Goal: Find specific page/section: Find specific page/section

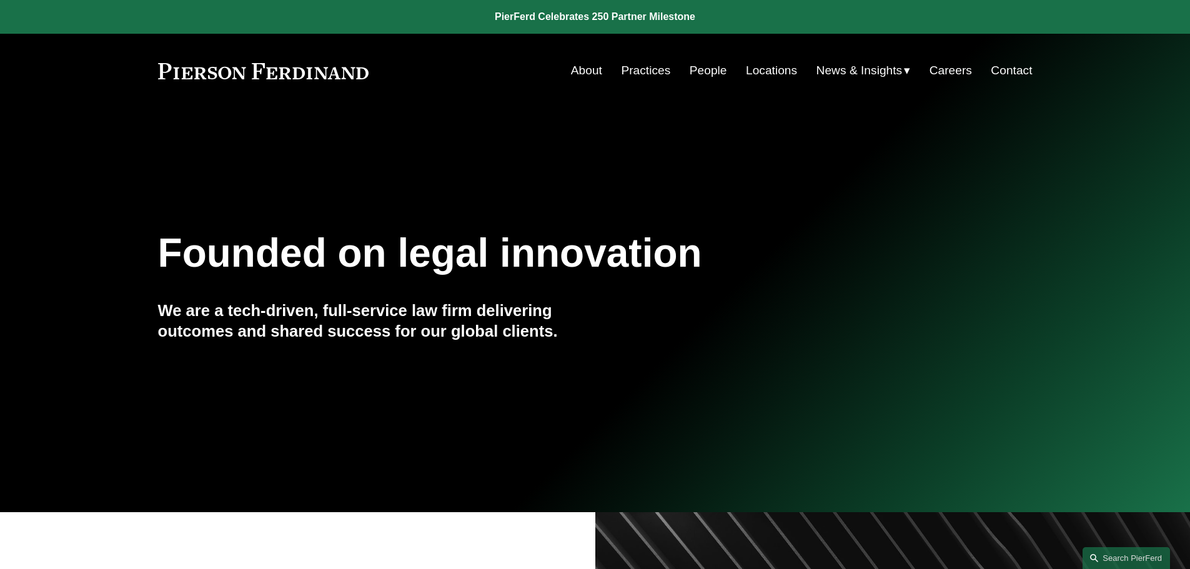
click at [692, 69] on link "People" at bounding box center [707, 71] width 37 height 24
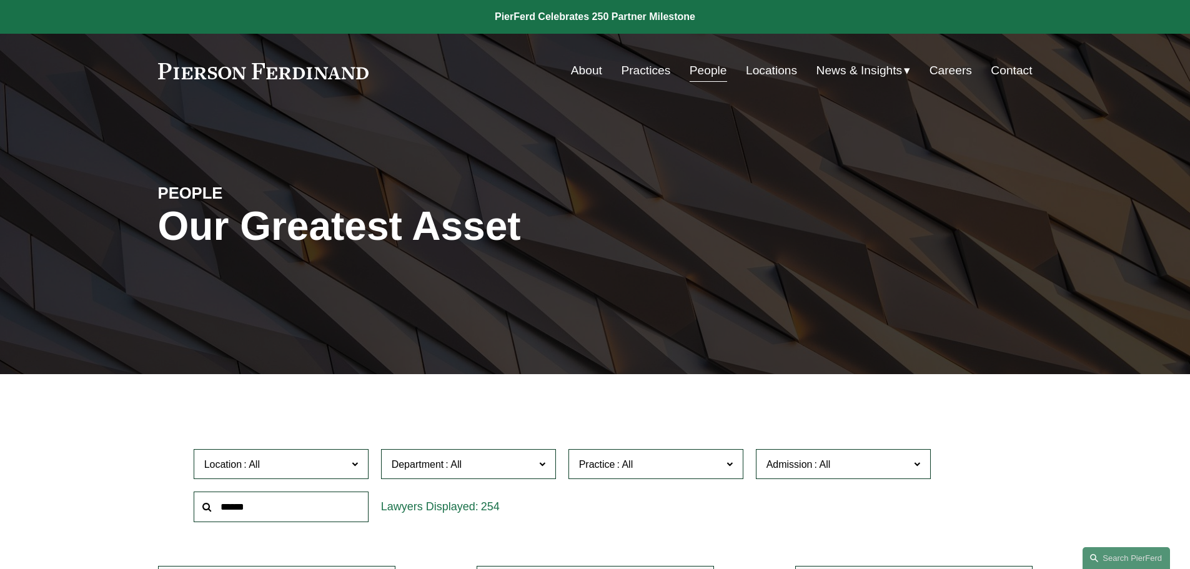
click at [659, 71] on link "Practices" at bounding box center [645, 71] width 49 height 24
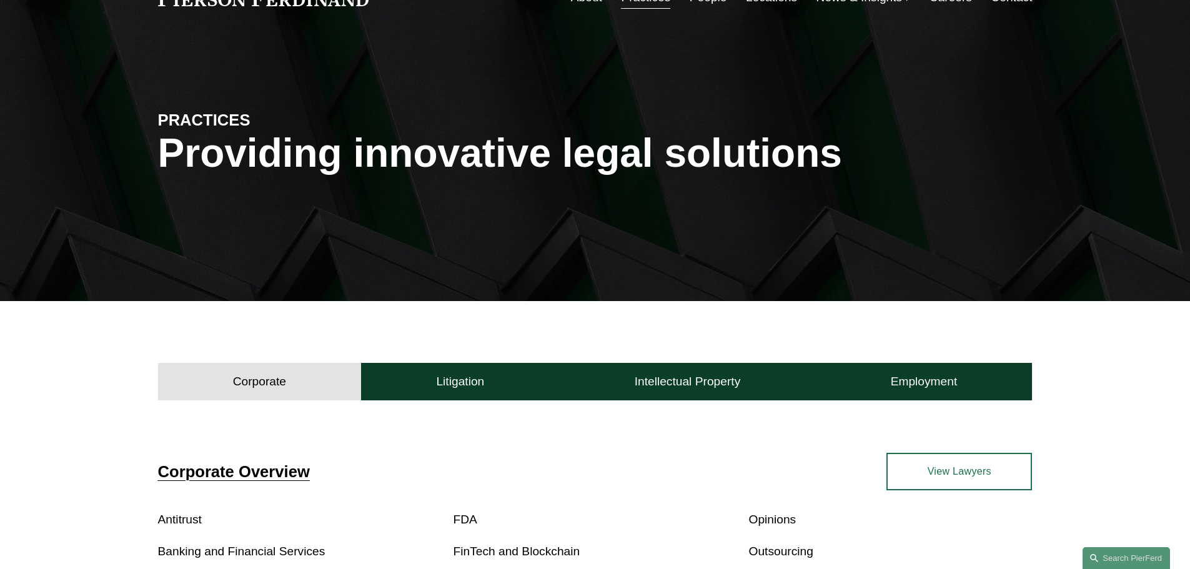
scroll to position [223, 0]
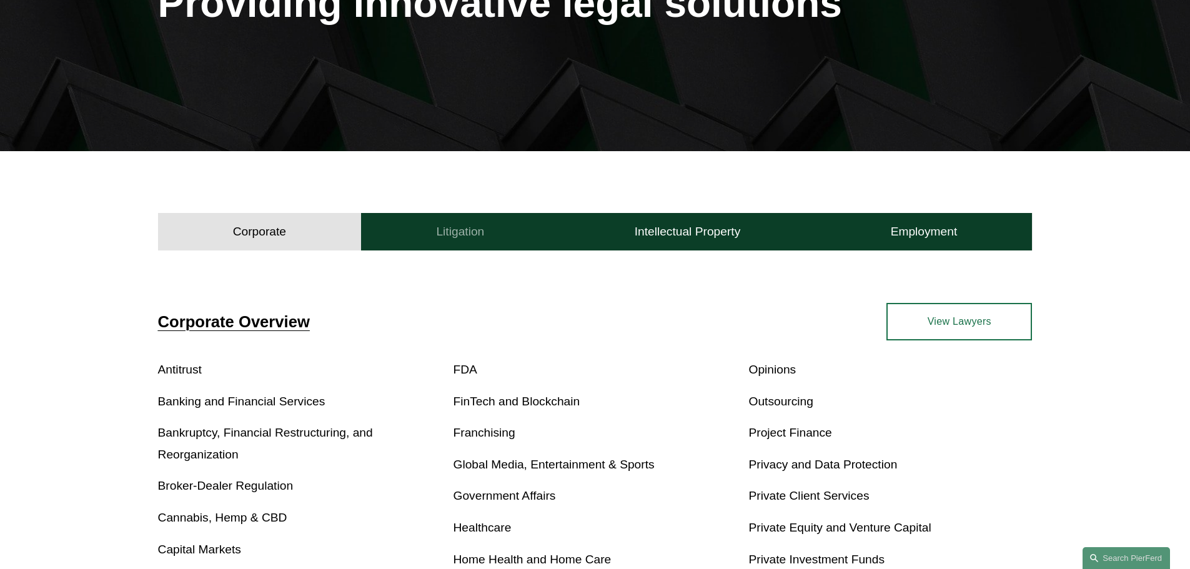
click at [464, 244] on button "Litigation" at bounding box center [460, 231] width 198 height 37
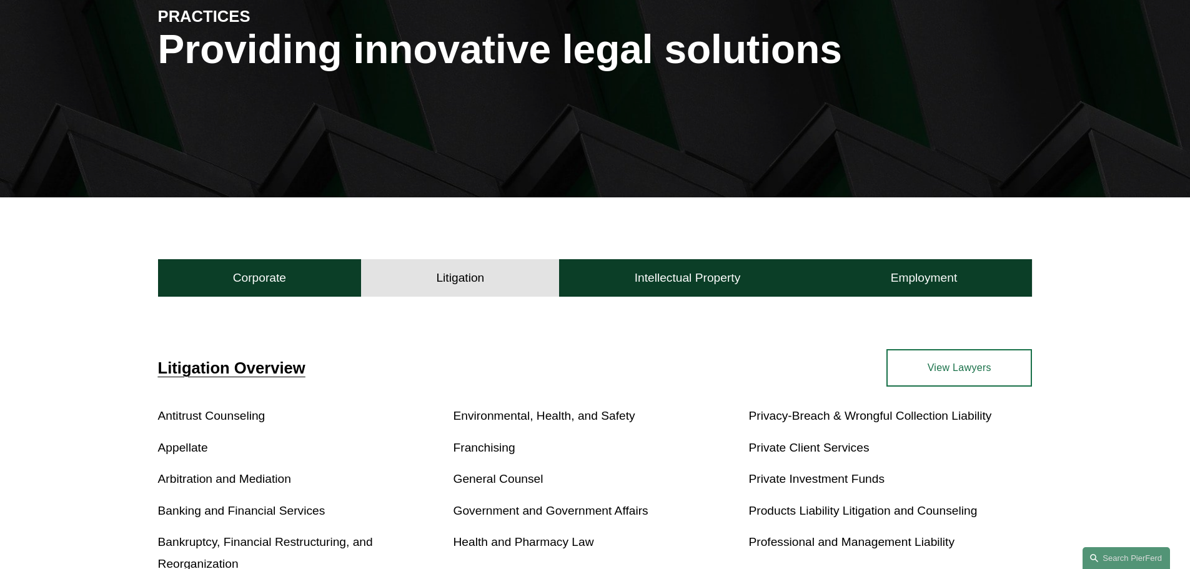
scroll to position [0, 0]
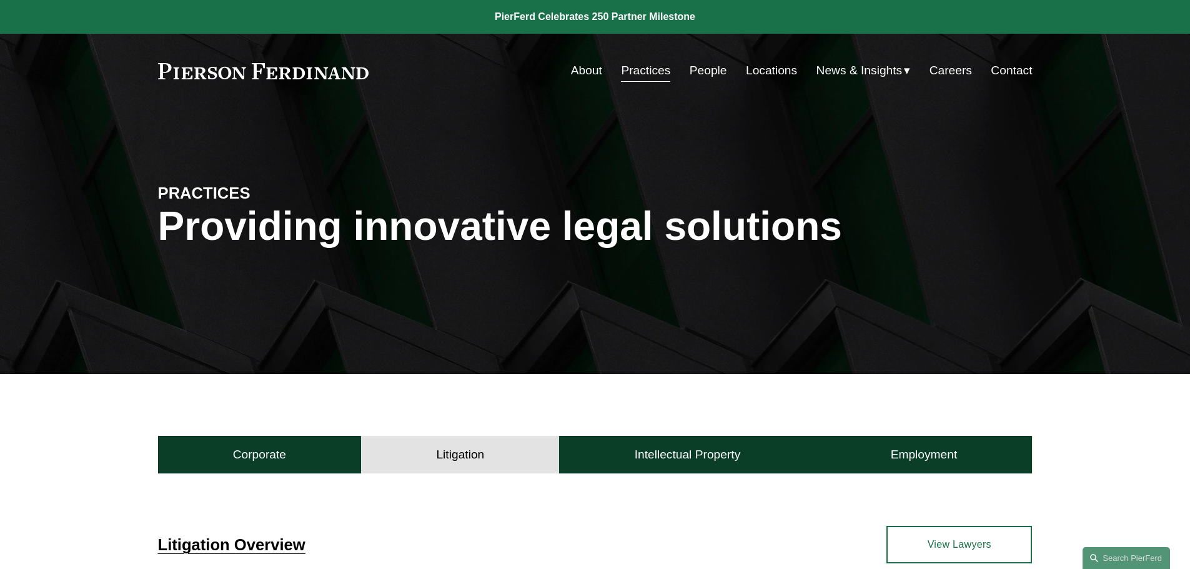
click at [940, 546] on link "View Lawyers" at bounding box center [958, 544] width 145 height 37
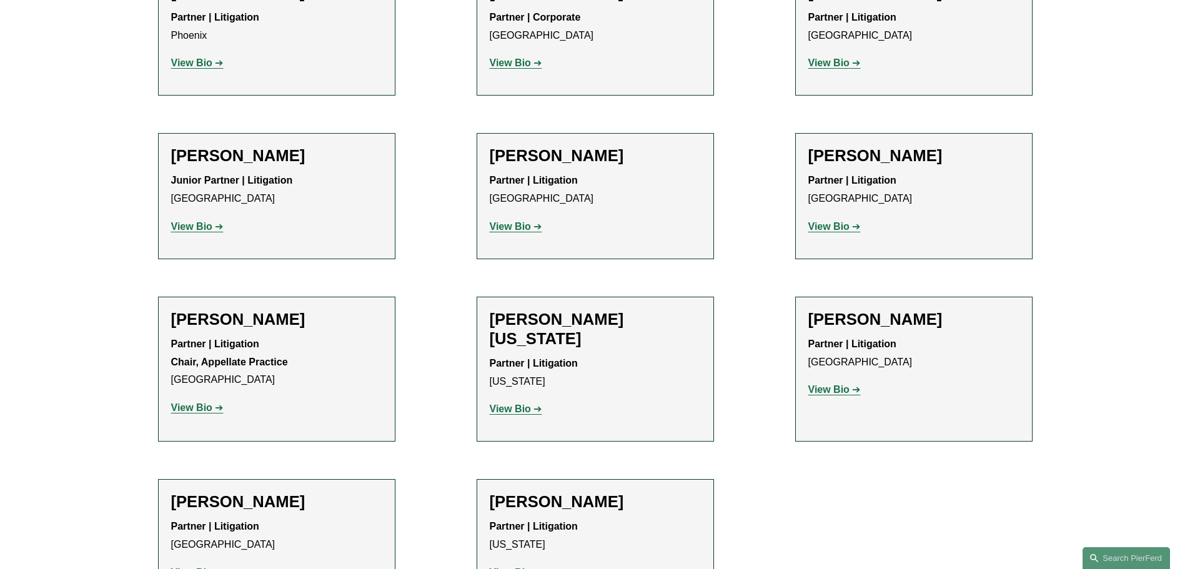
scroll to position [6538, 0]
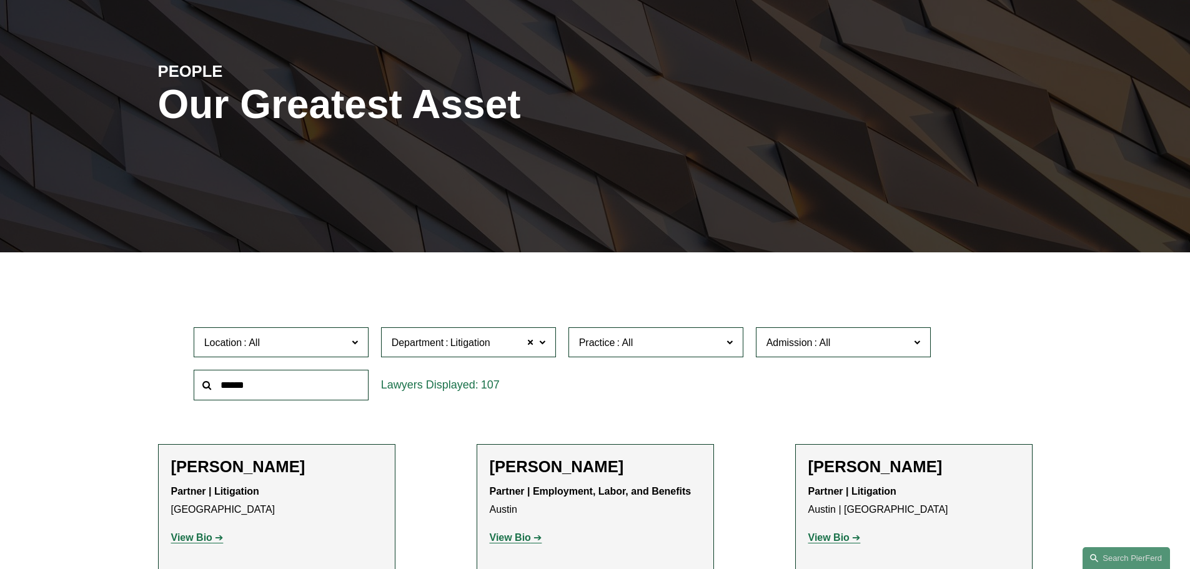
scroll to position [0, 0]
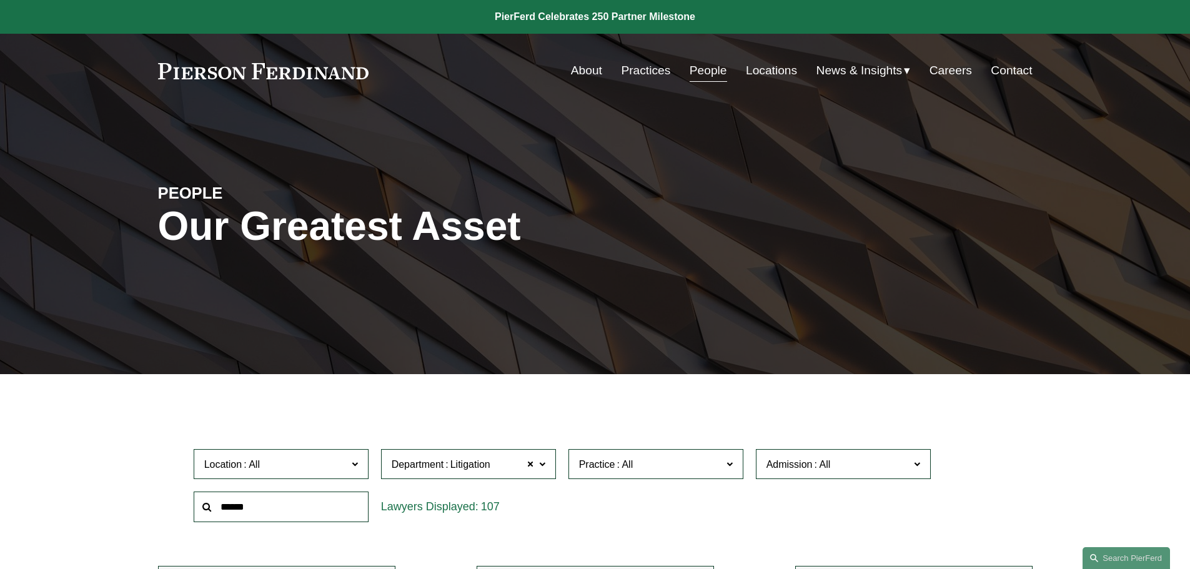
click at [646, 64] on link "Practices" at bounding box center [645, 71] width 49 height 24
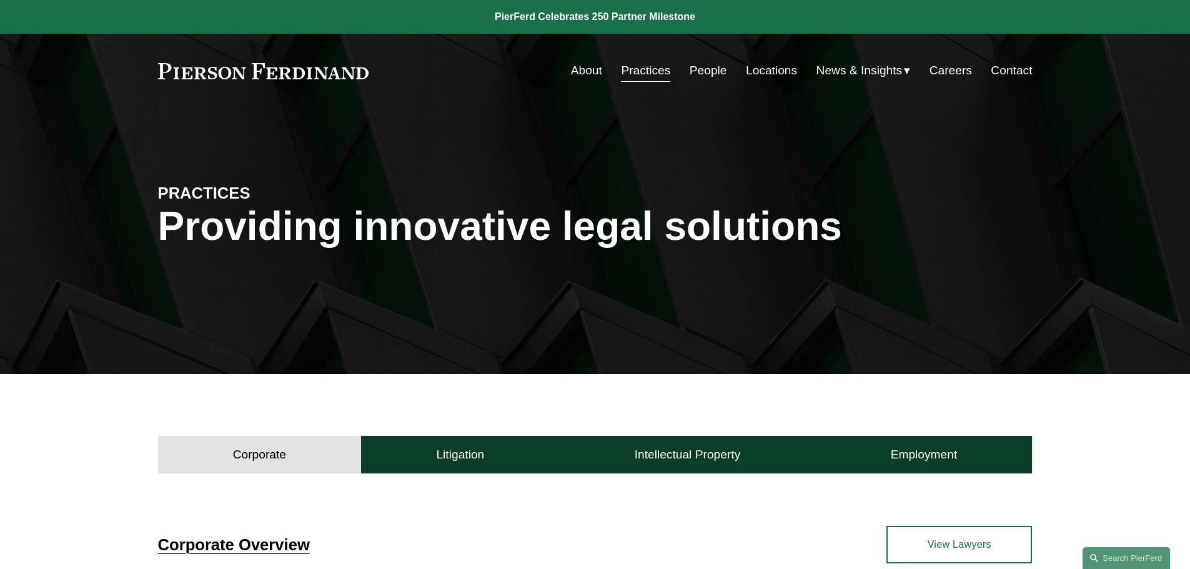
click at [704, 70] on link "People" at bounding box center [707, 71] width 37 height 24
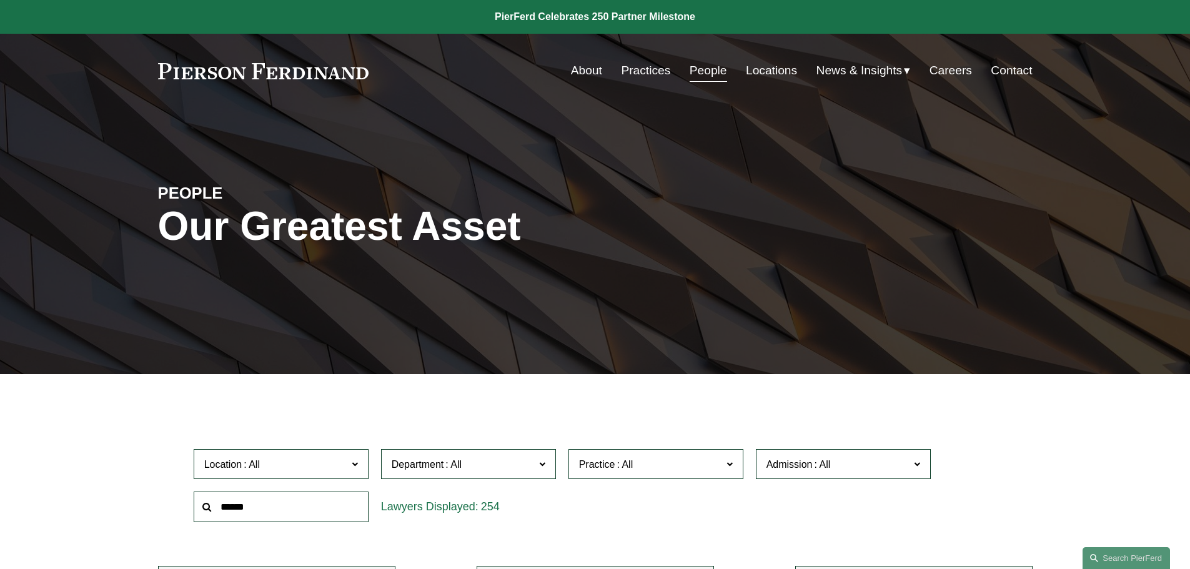
click at [636, 70] on link "Practices" at bounding box center [645, 71] width 49 height 24
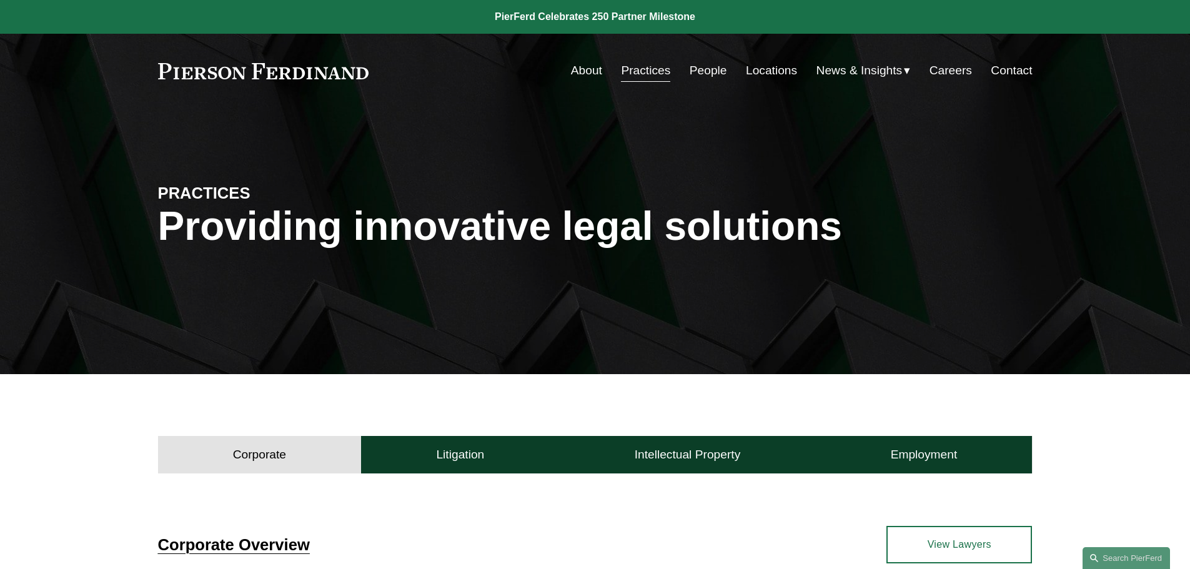
click at [253, 447] on h4 "Corporate" at bounding box center [259, 454] width 53 height 15
click at [267, 453] on h4 "Corporate" at bounding box center [259, 454] width 53 height 15
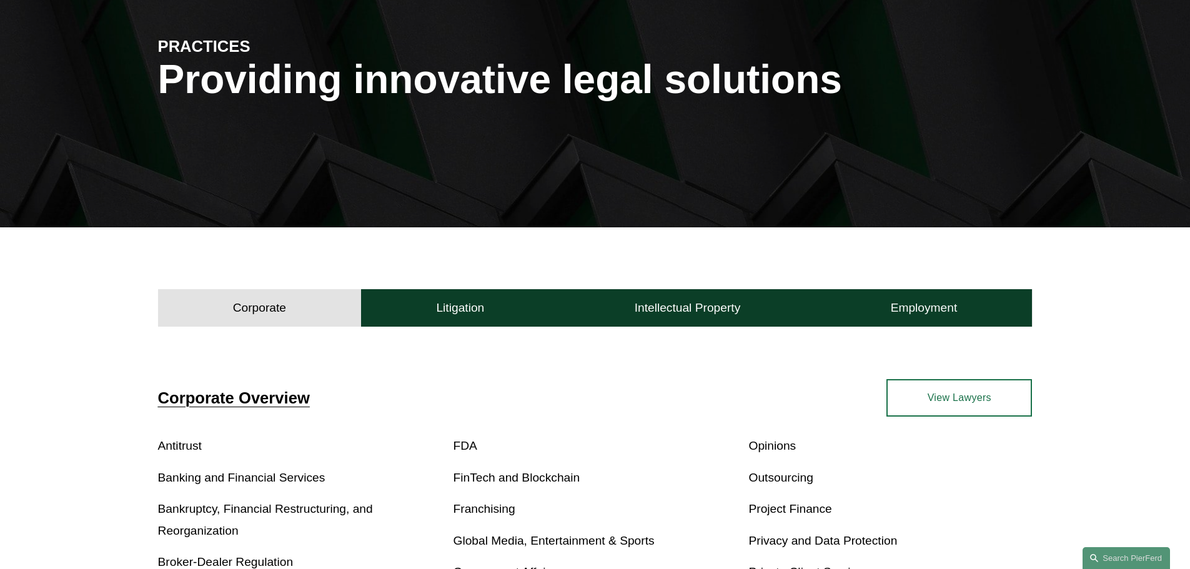
scroll to position [88, 0]
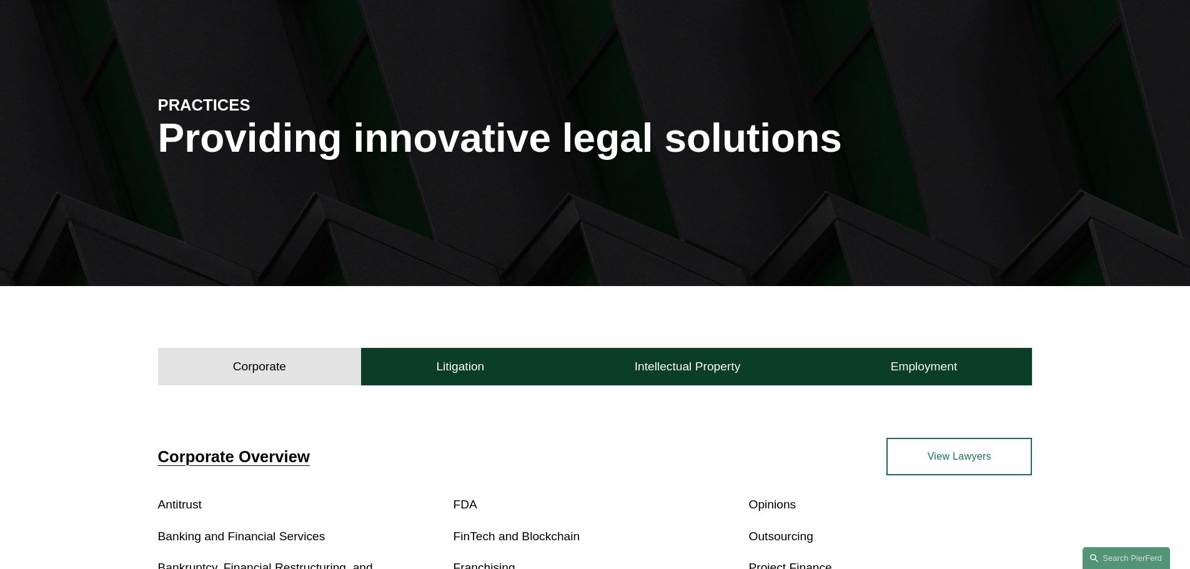
click at [958, 458] on link "View Lawyers" at bounding box center [958, 456] width 145 height 37
